Goal: Transaction & Acquisition: Purchase product/service

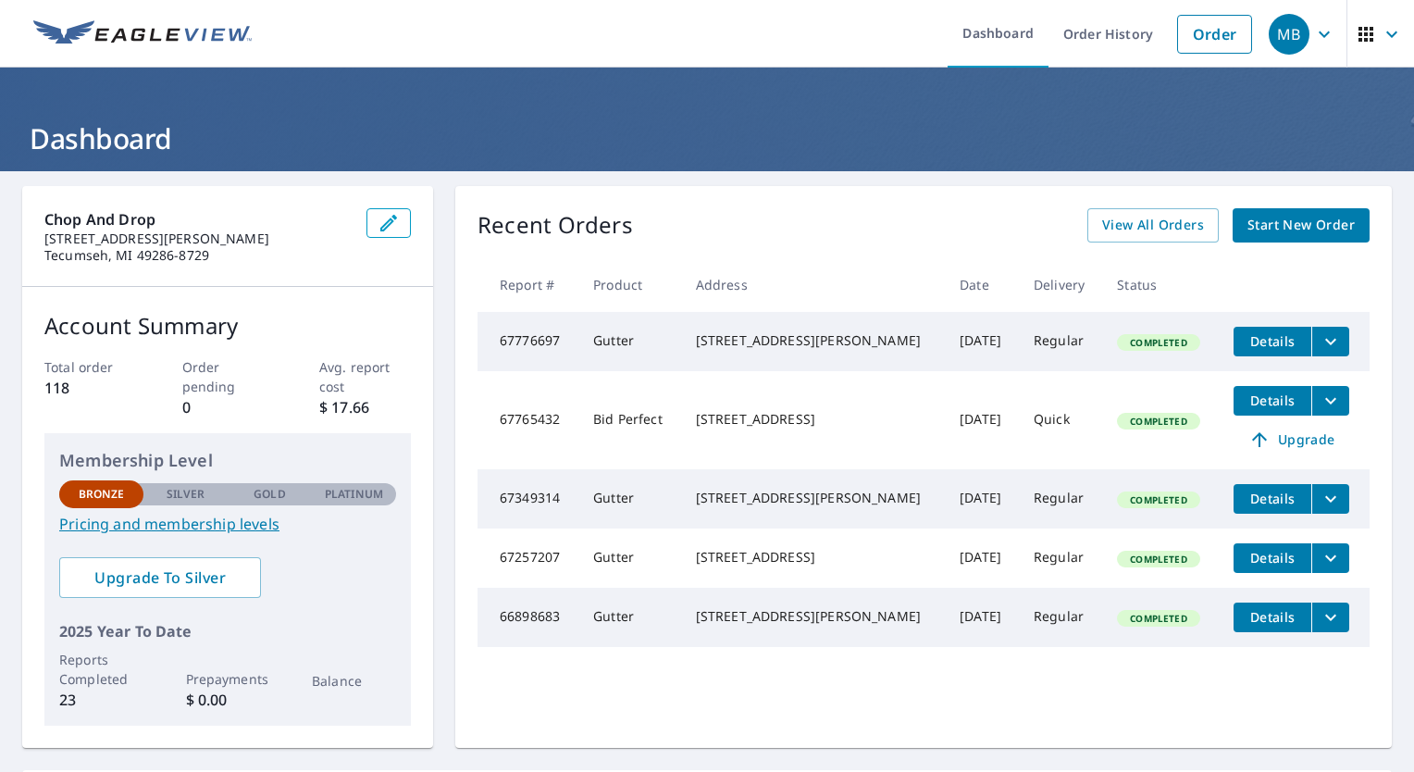
click at [1319, 410] on icon "filesDropdownBtn-67765432" at bounding box center [1330, 401] width 22 height 22
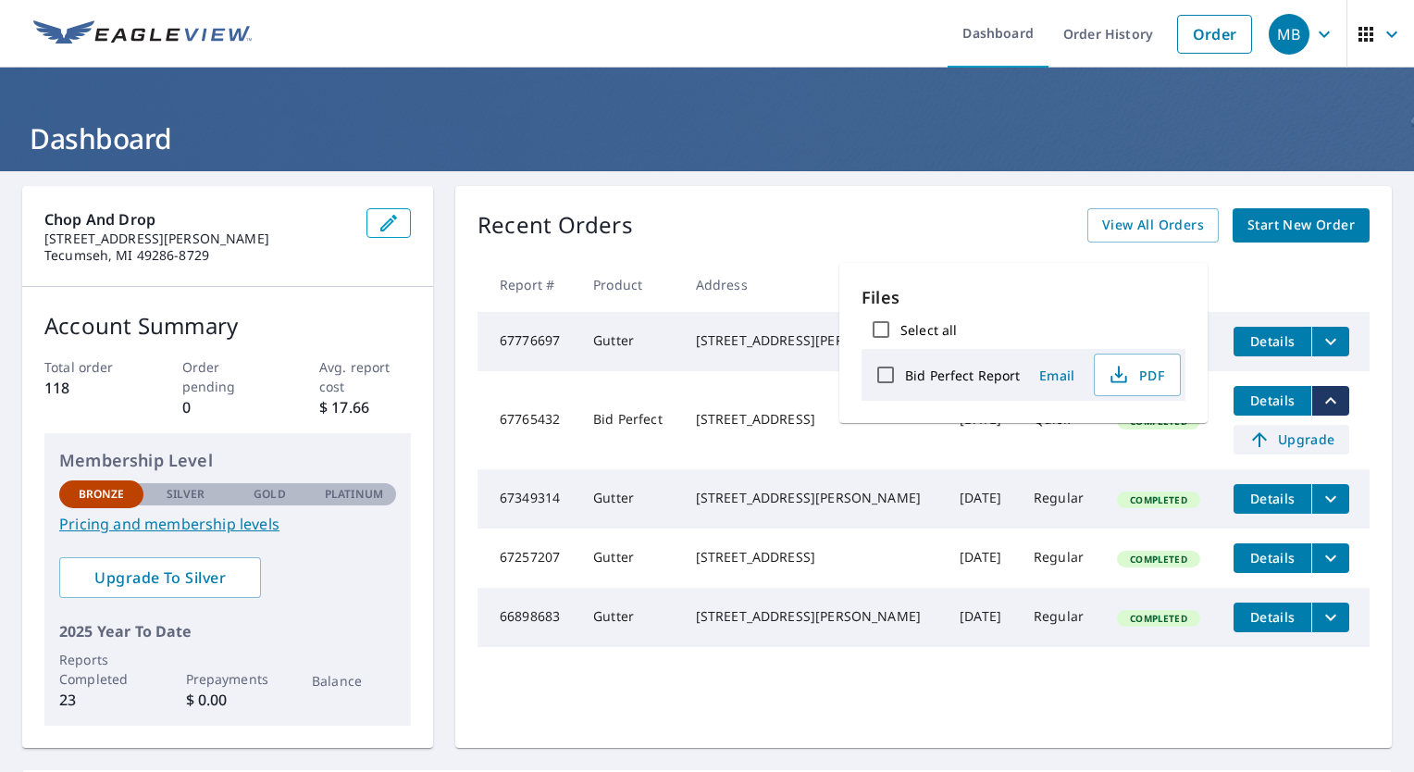
click at [1307, 446] on span "Upgrade" at bounding box center [1290, 439] width 93 height 22
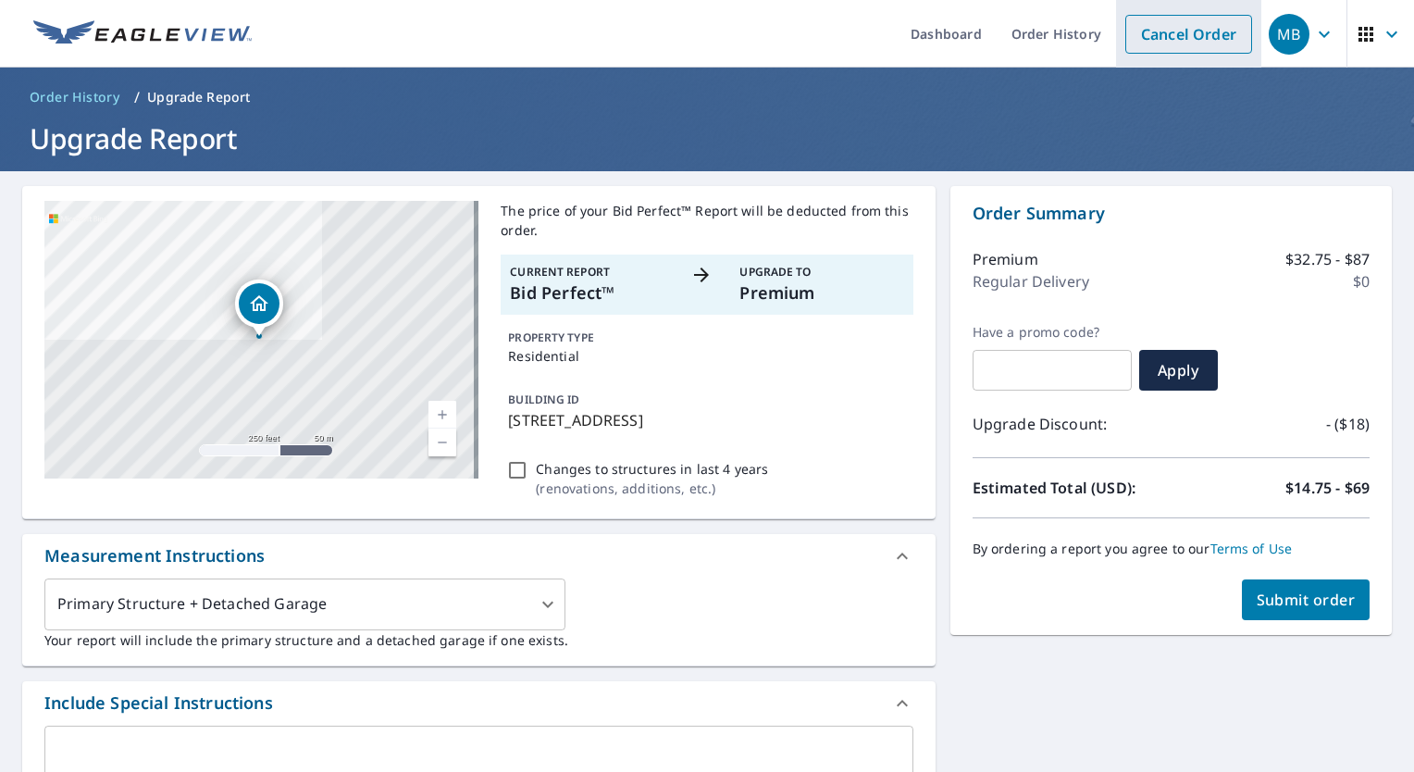
click at [1164, 36] on link "Cancel Order" at bounding box center [1188, 34] width 127 height 39
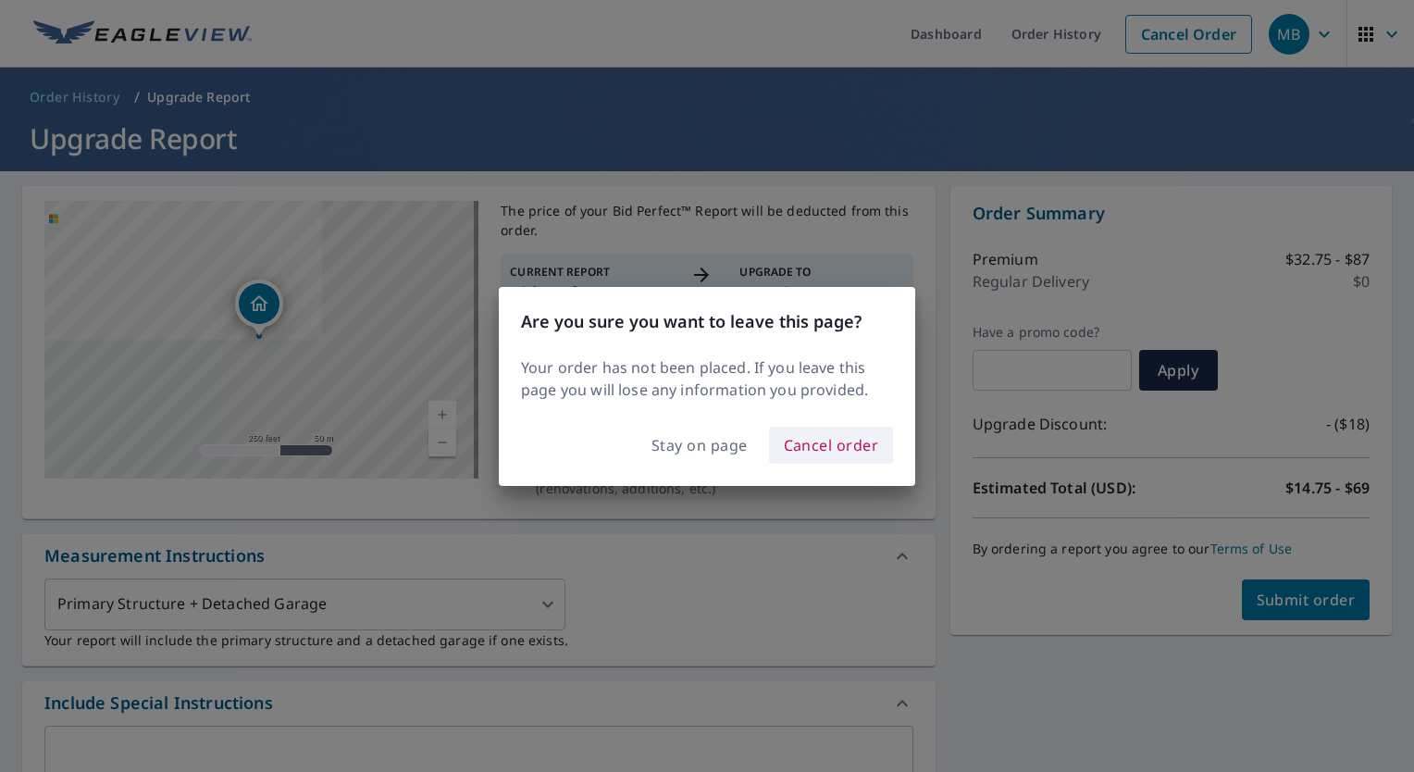
click at [839, 449] on span "Cancel order" at bounding box center [831, 445] width 95 height 26
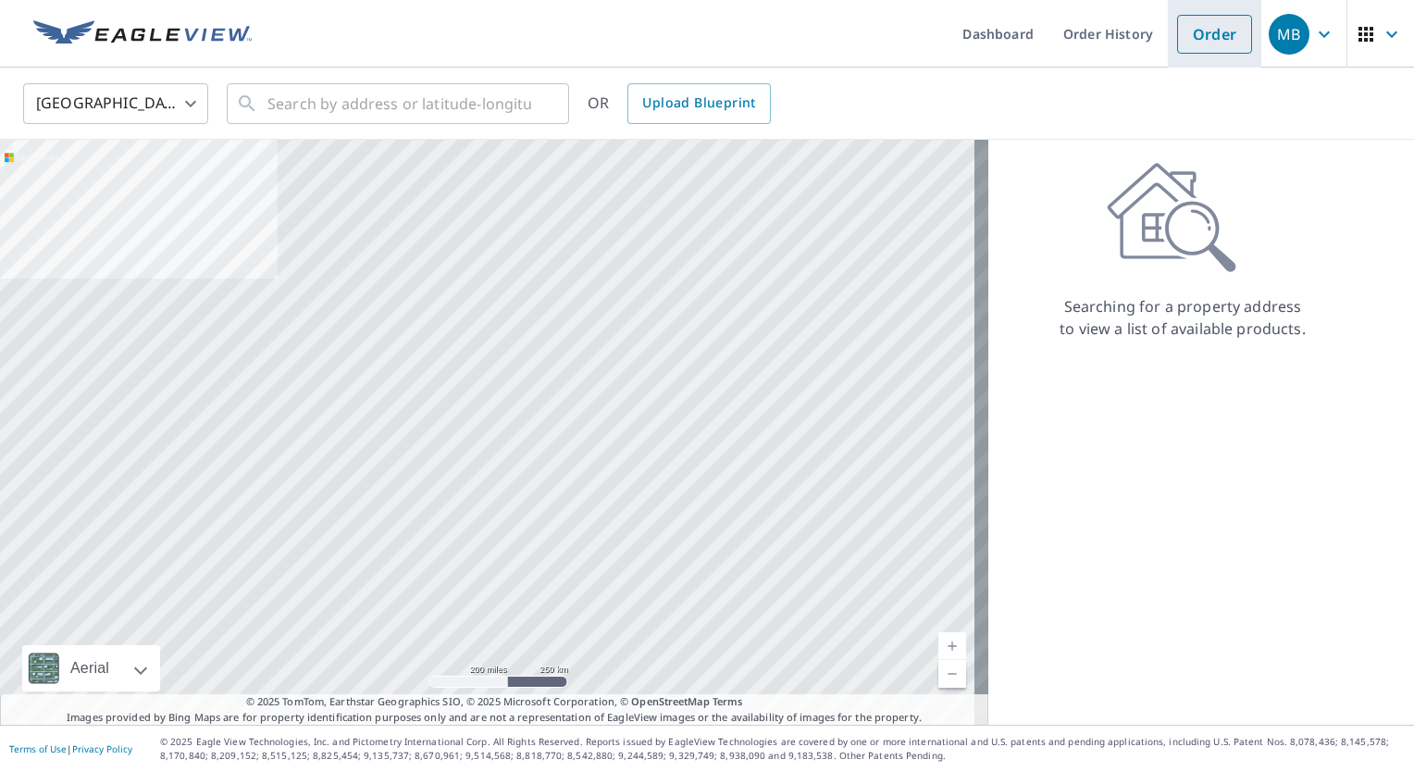
click at [1188, 37] on link "Order" at bounding box center [1214, 34] width 75 height 39
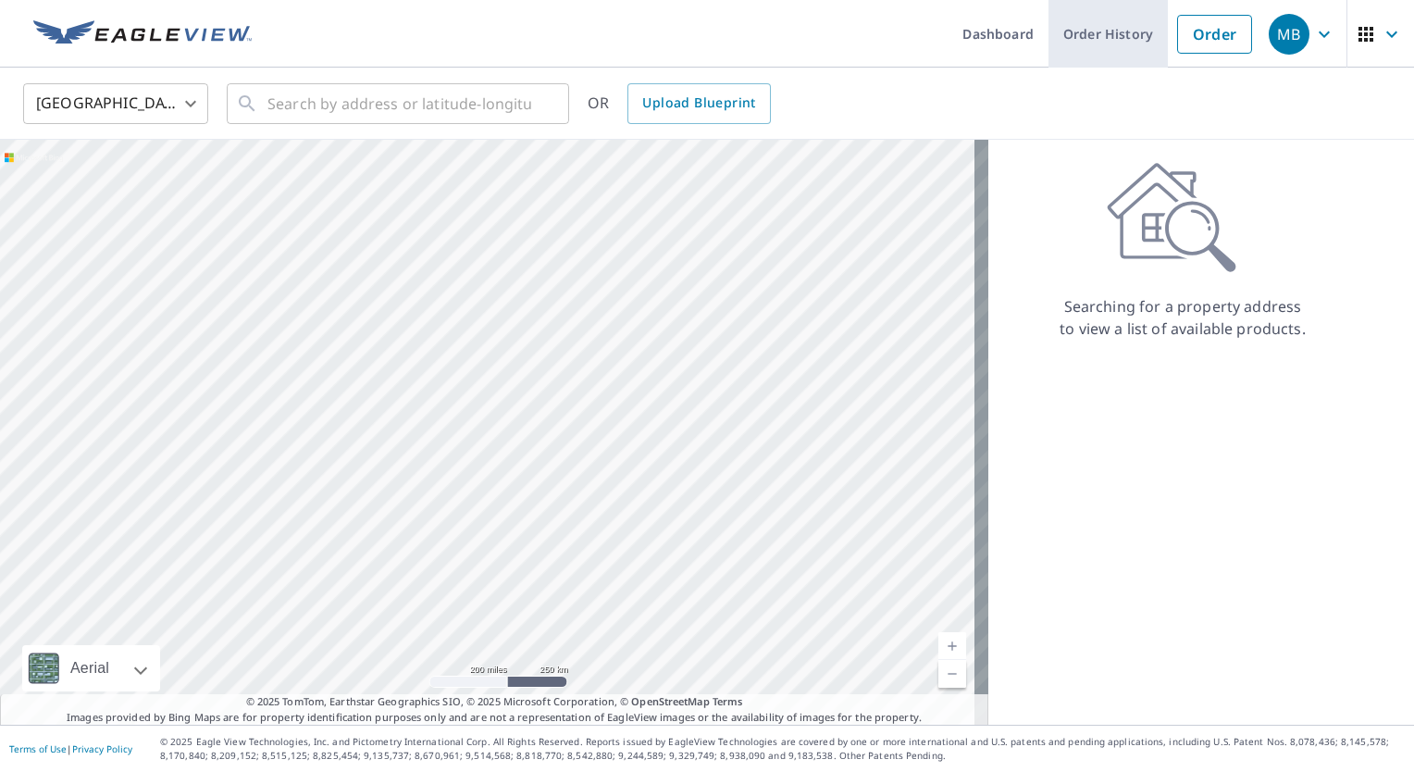
click at [1048, 36] on link "Order History" at bounding box center [1107, 34] width 119 height 68
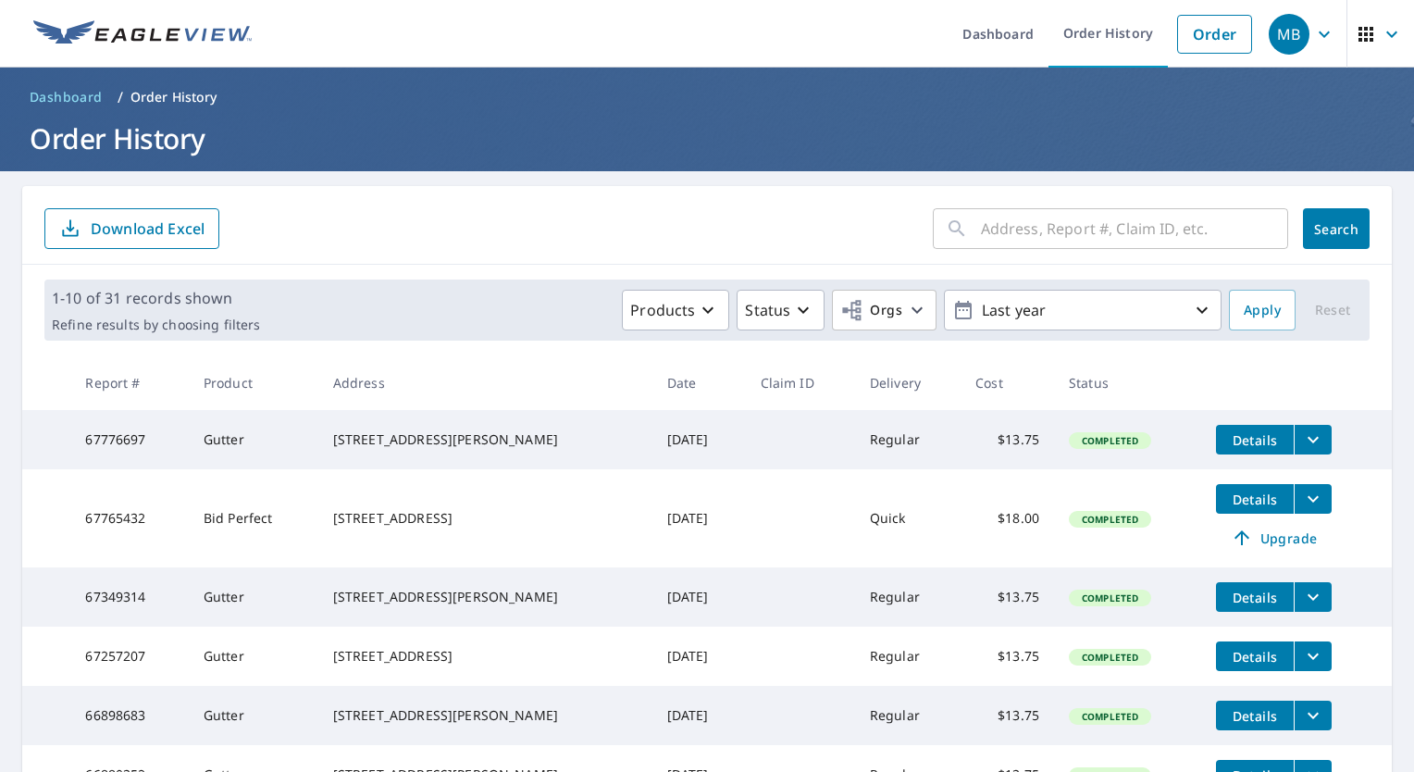
drag, startPoint x: 468, startPoint y: 531, endPoint x: 340, endPoint y: 516, distance: 128.5
click at [340, 516] on td "[STREET_ADDRESS]" at bounding box center [485, 518] width 334 height 98
drag, startPoint x: 340, startPoint y: 516, endPoint x: 385, endPoint y: 515, distance: 44.4
copy div "[STREET_ADDRESS]"
click at [1207, 29] on link "Order" at bounding box center [1214, 34] width 75 height 39
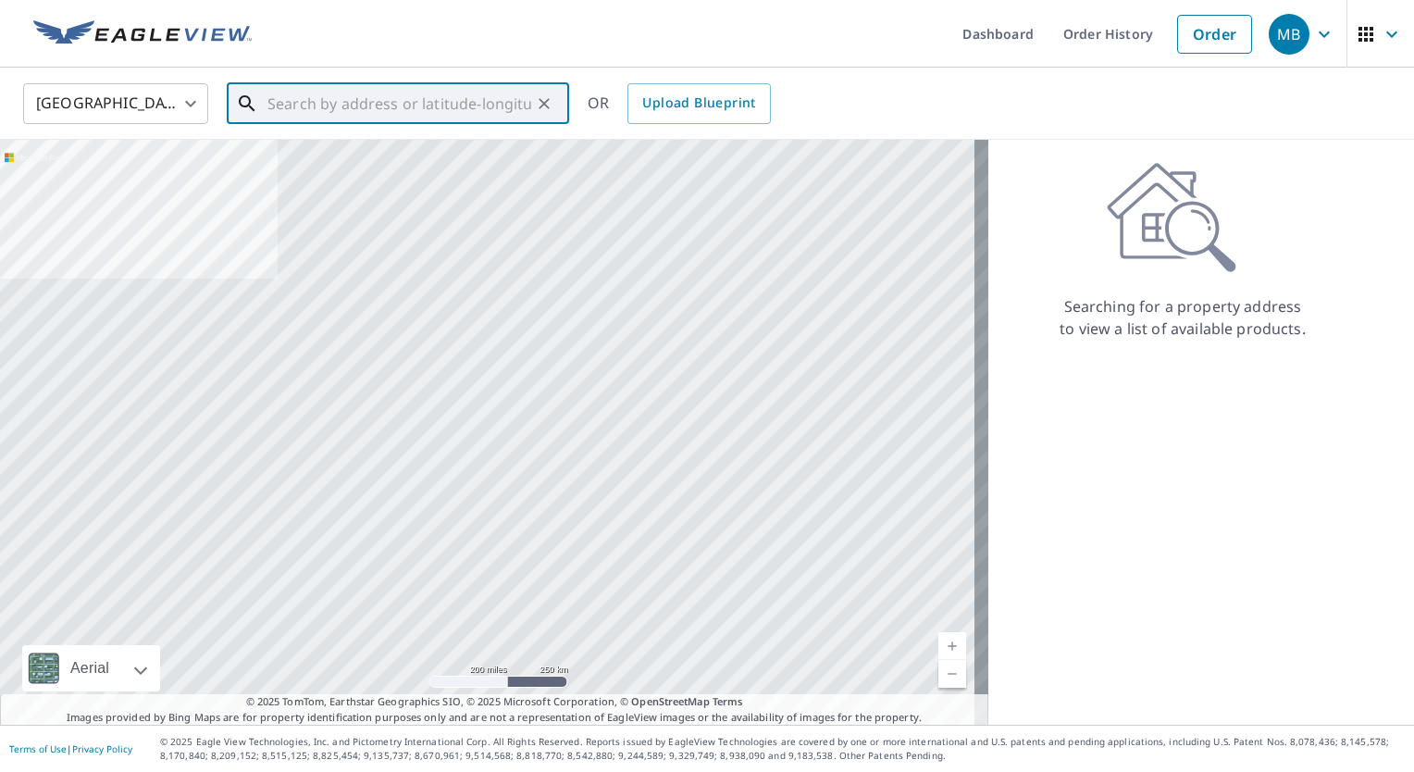
click at [370, 109] on input "text" at bounding box center [399, 104] width 264 height 52
paste input "[STREET_ADDRESS]"
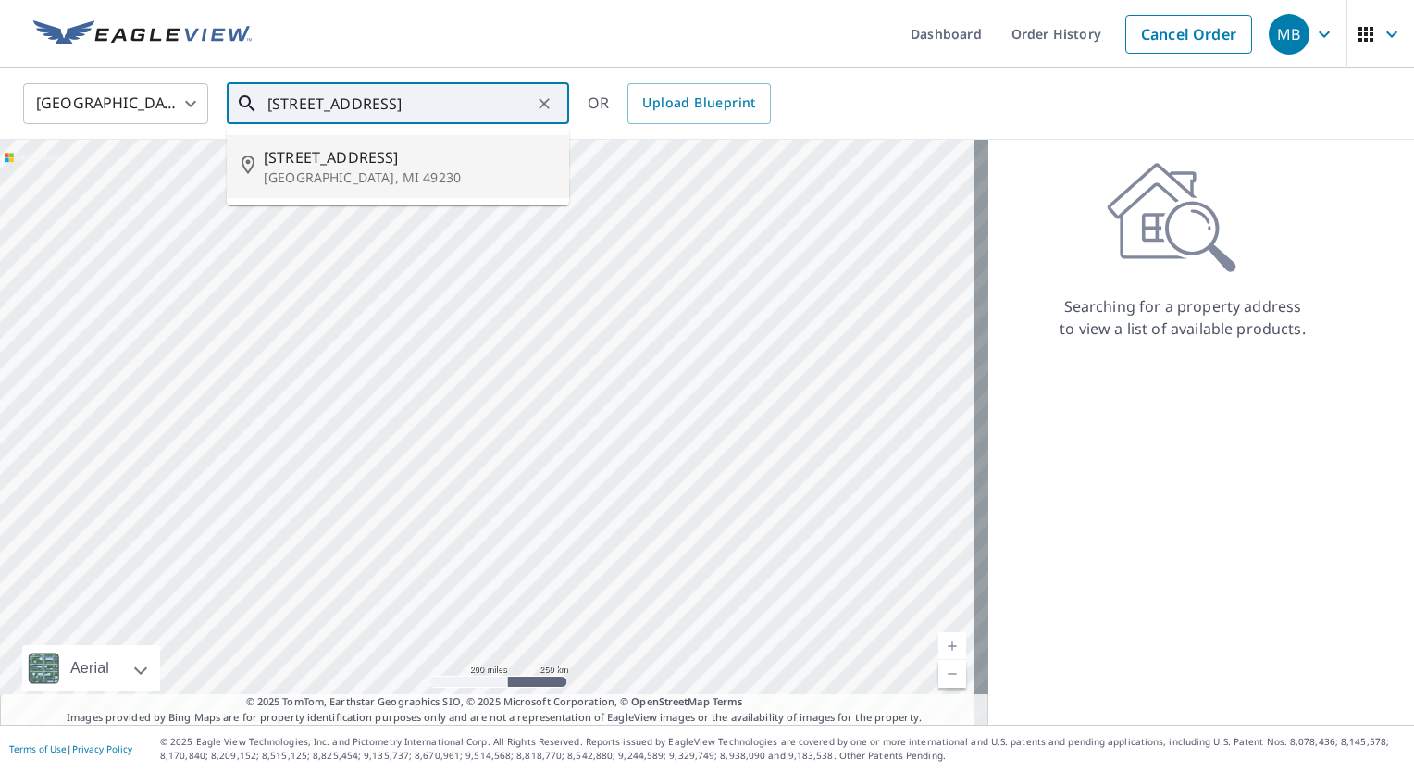
click at [440, 179] on p "[GEOGRAPHIC_DATA], MI 49230" at bounding box center [409, 177] width 291 height 19
type input "[STREET_ADDRESS]"
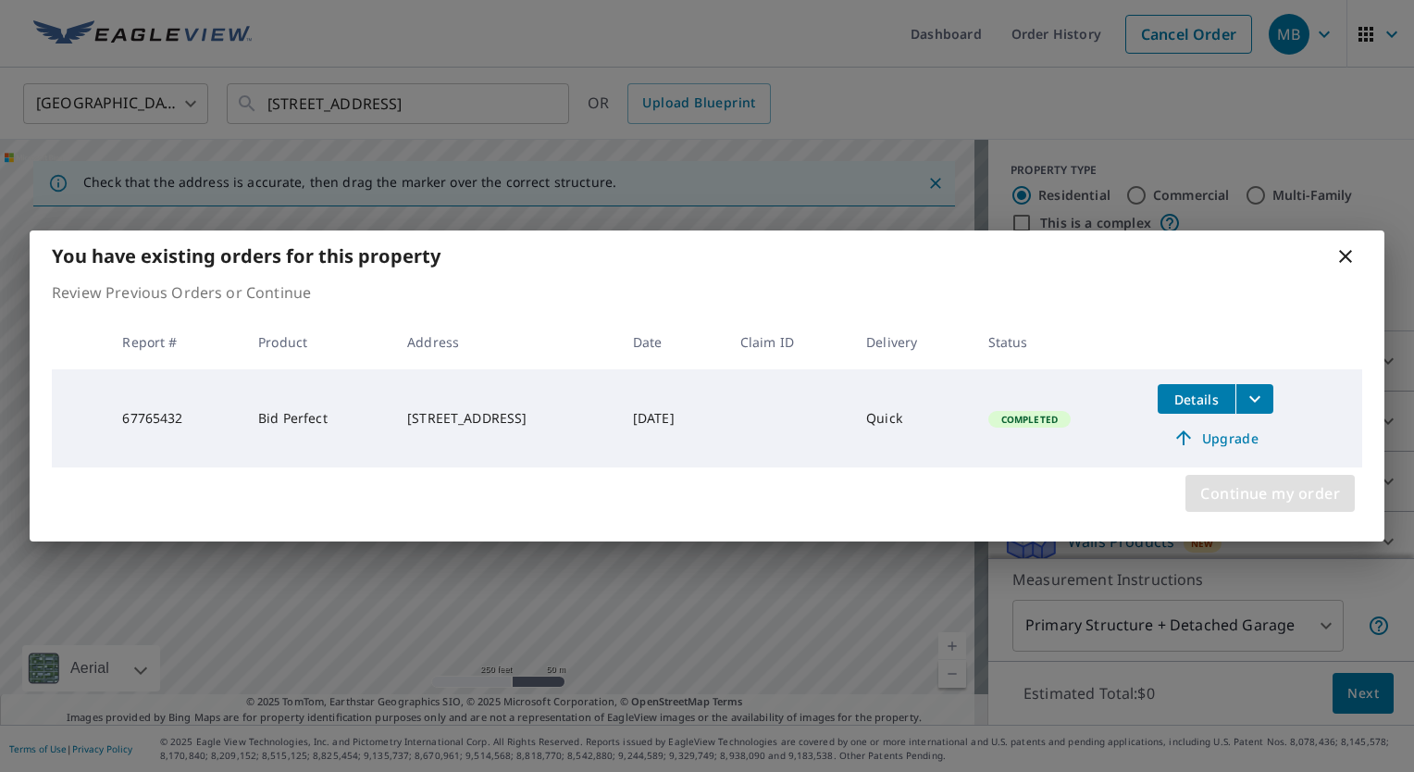
click at [1331, 496] on span "Continue my order" at bounding box center [1270, 493] width 140 height 26
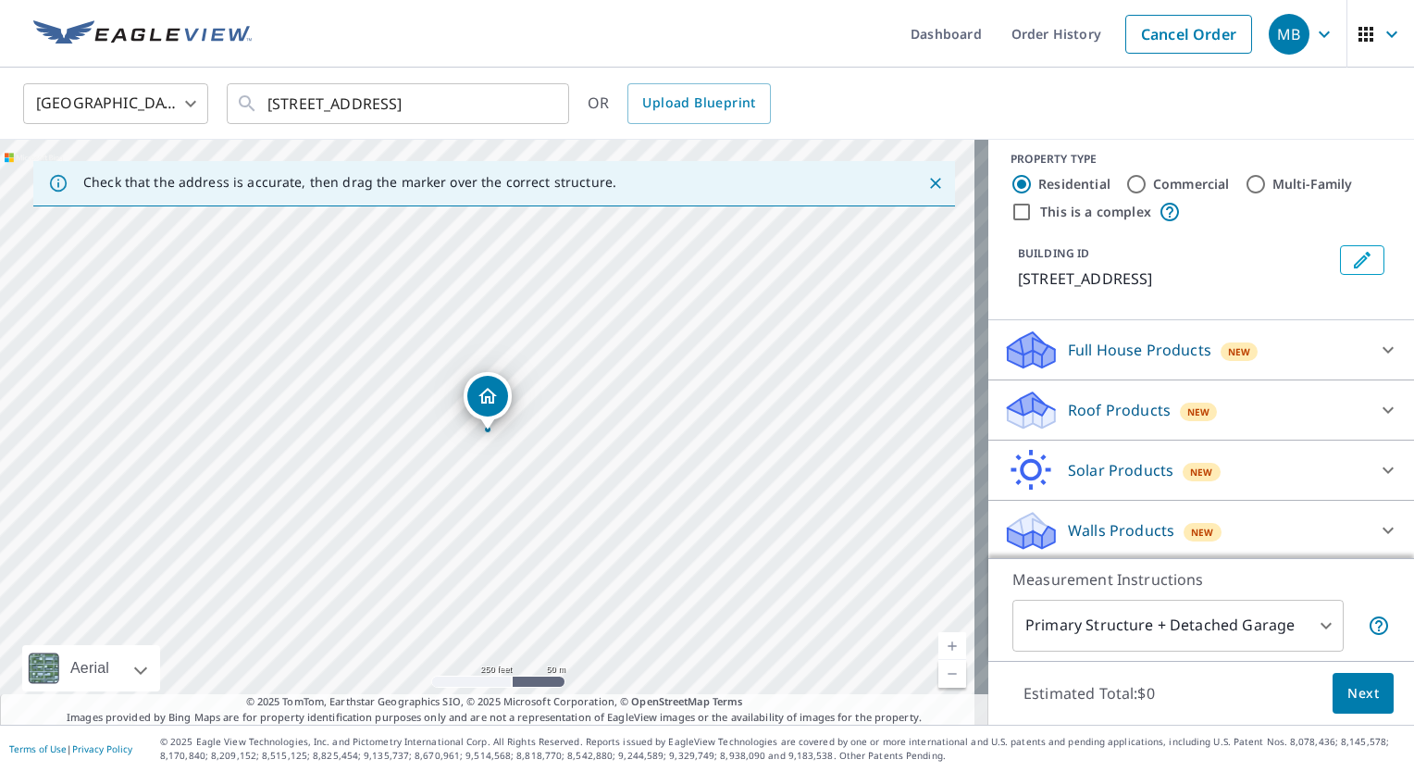
scroll to position [12, 0]
click at [1377, 405] on icon at bounding box center [1388, 409] width 22 height 22
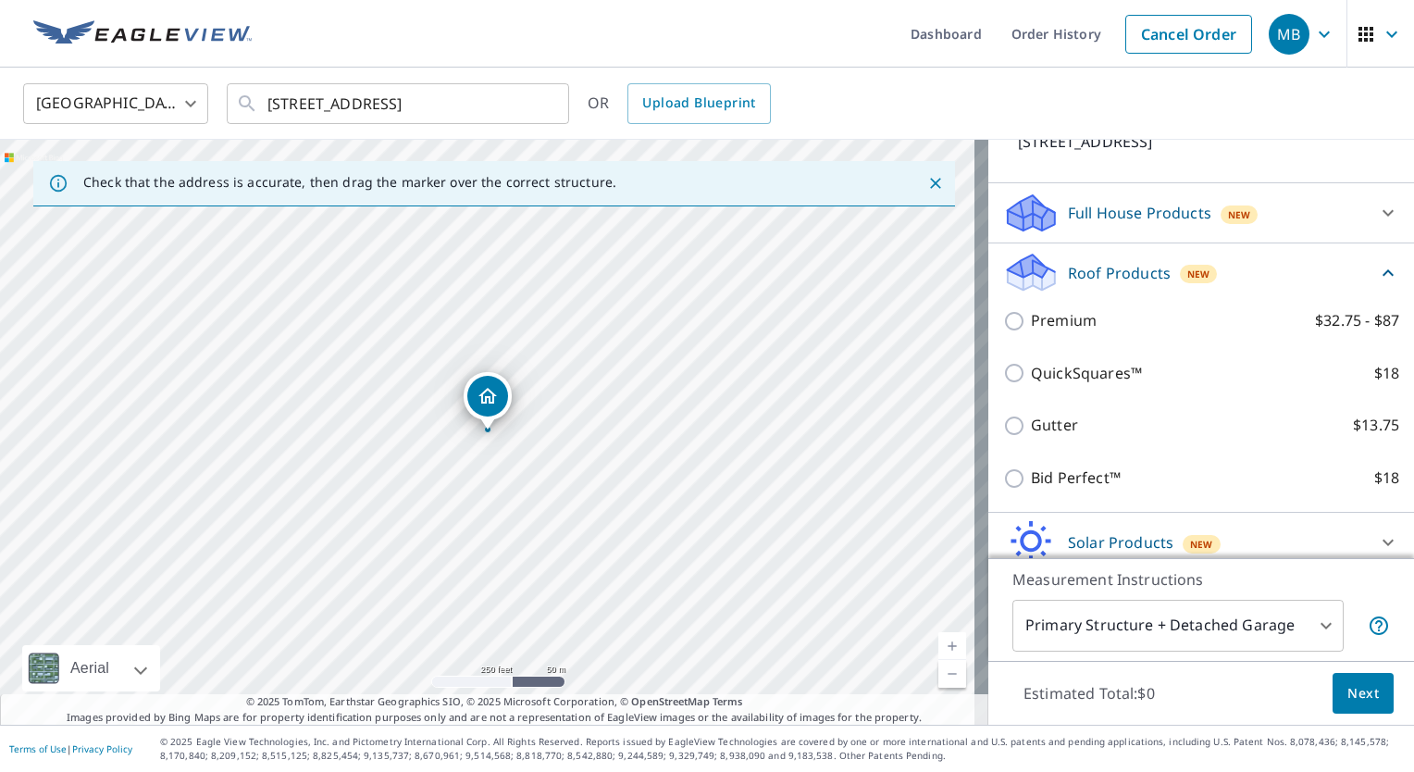
scroll to position [197, 0]
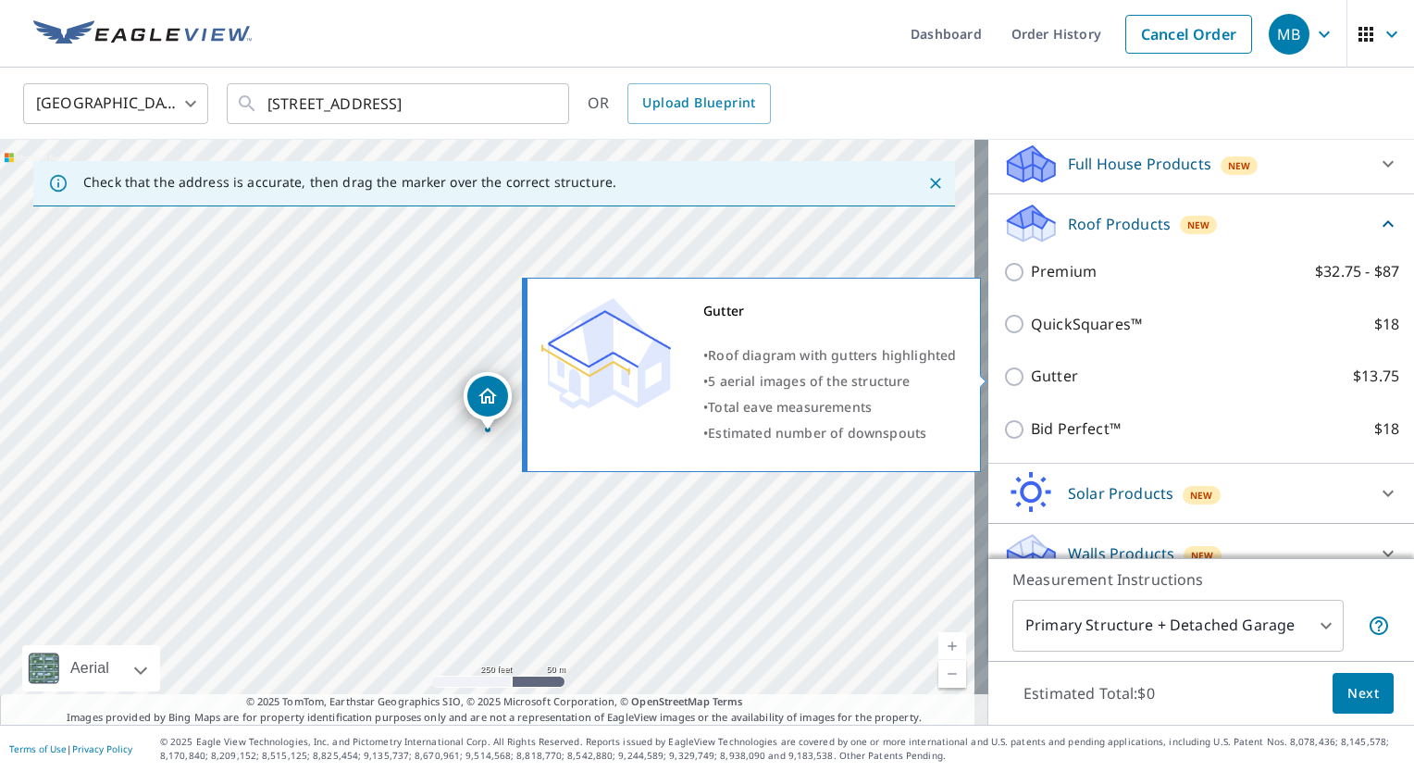
click at [1035, 373] on p "Gutter" at bounding box center [1054, 376] width 47 height 23
click at [1031, 373] on input "Gutter $13.75" at bounding box center [1017, 376] width 28 height 22
checkbox input "true"
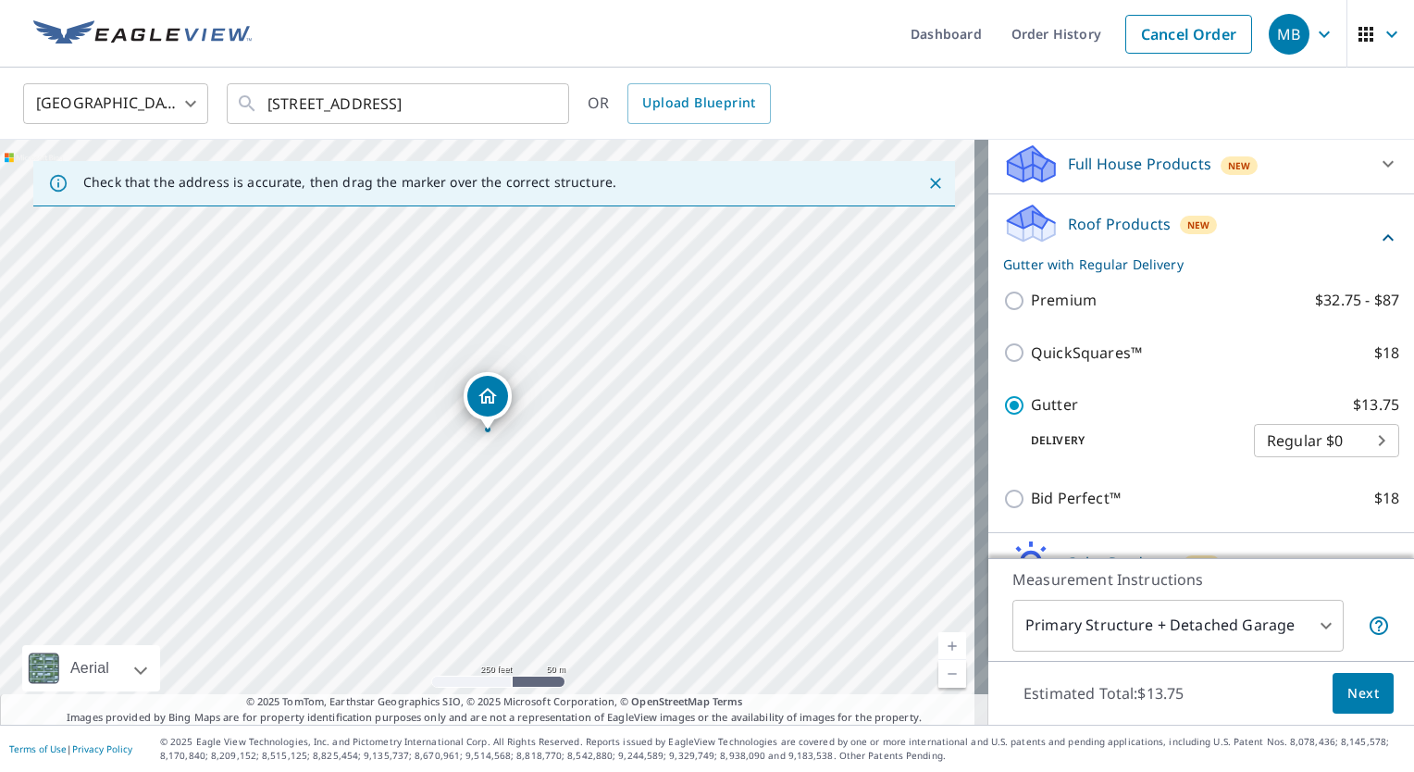
click at [1355, 699] on span "Next" at bounding box center [1362, 693] width 31 height 23
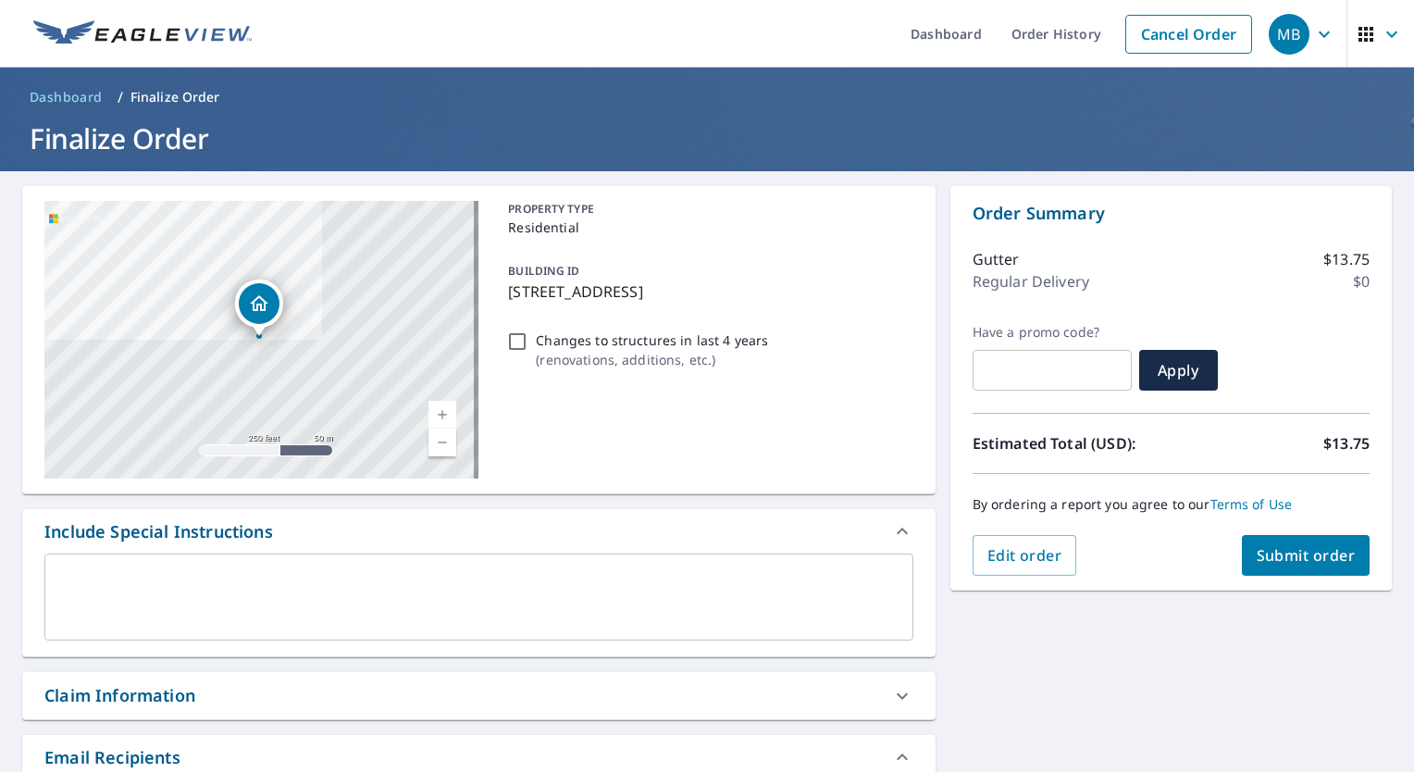
click at [1295, 546] on span "Submit order" at bounding box center [1305, 555] width 99 height 20
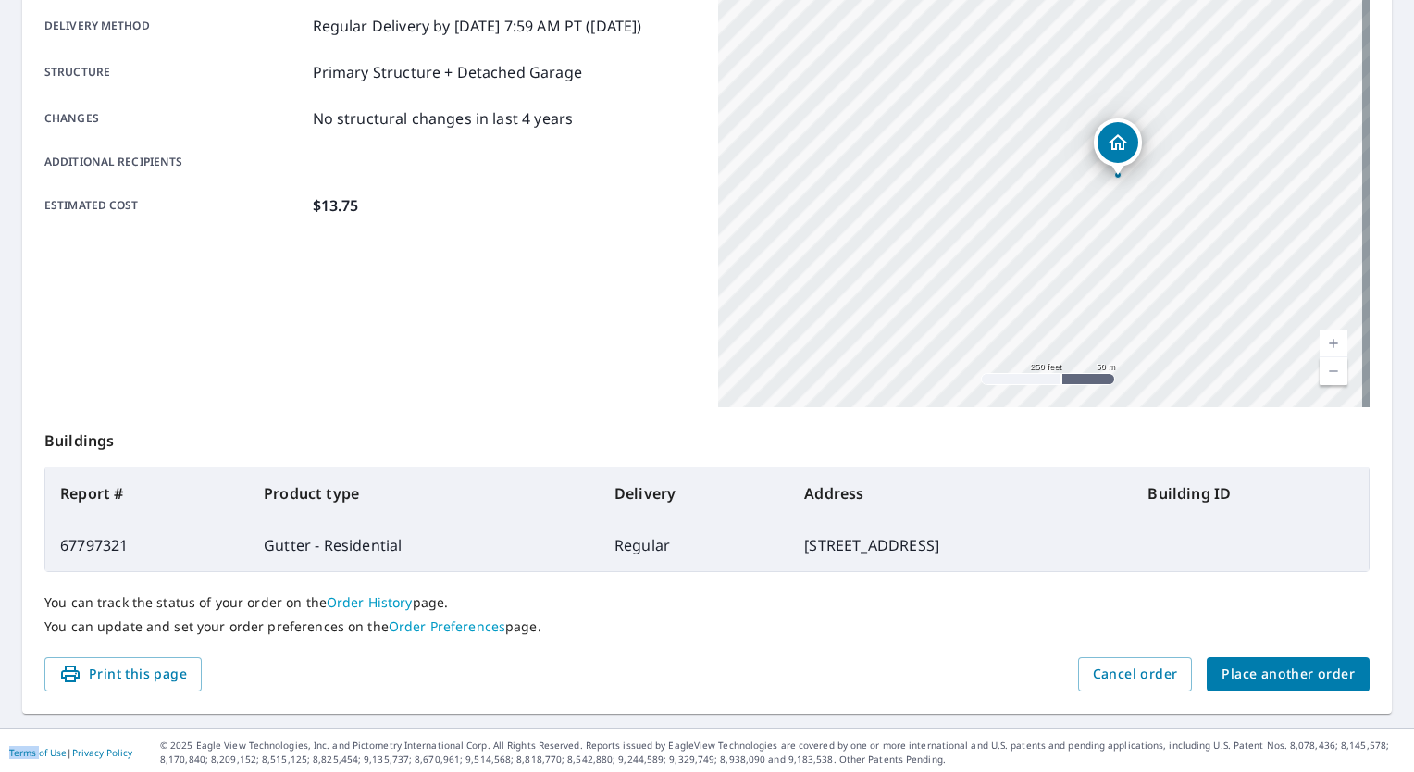
scroll to position [316, 0]
